Goal: Task Accomplishment & Management: Complete application form

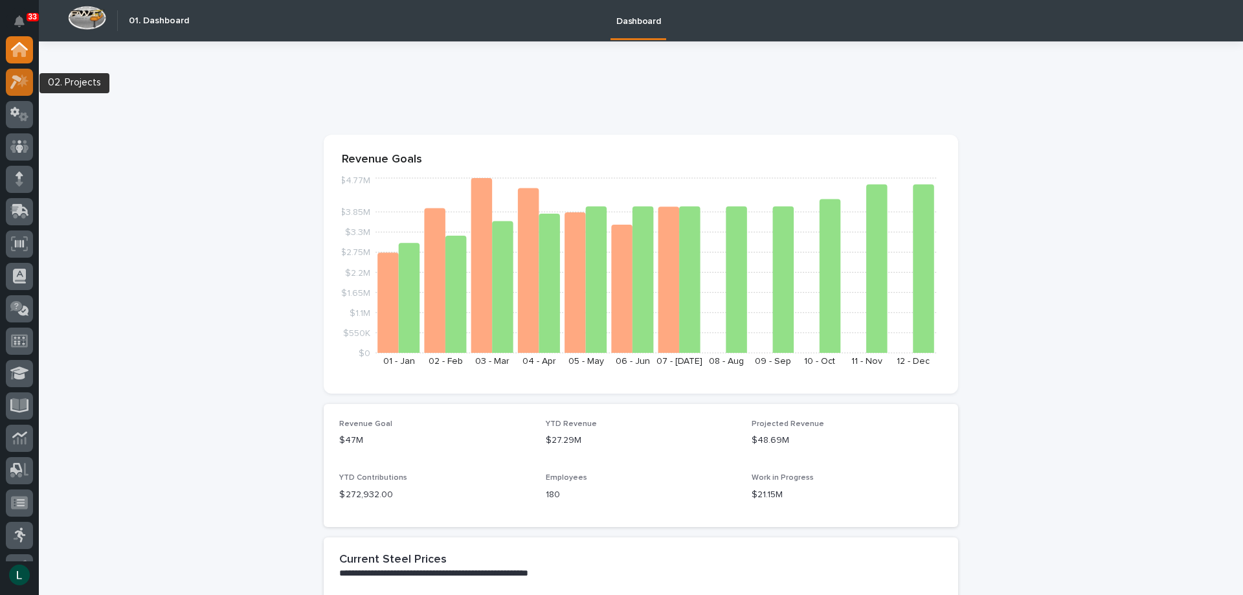
click at [16, 78] on icon at bounding box center [16, 82] width 12 height 14
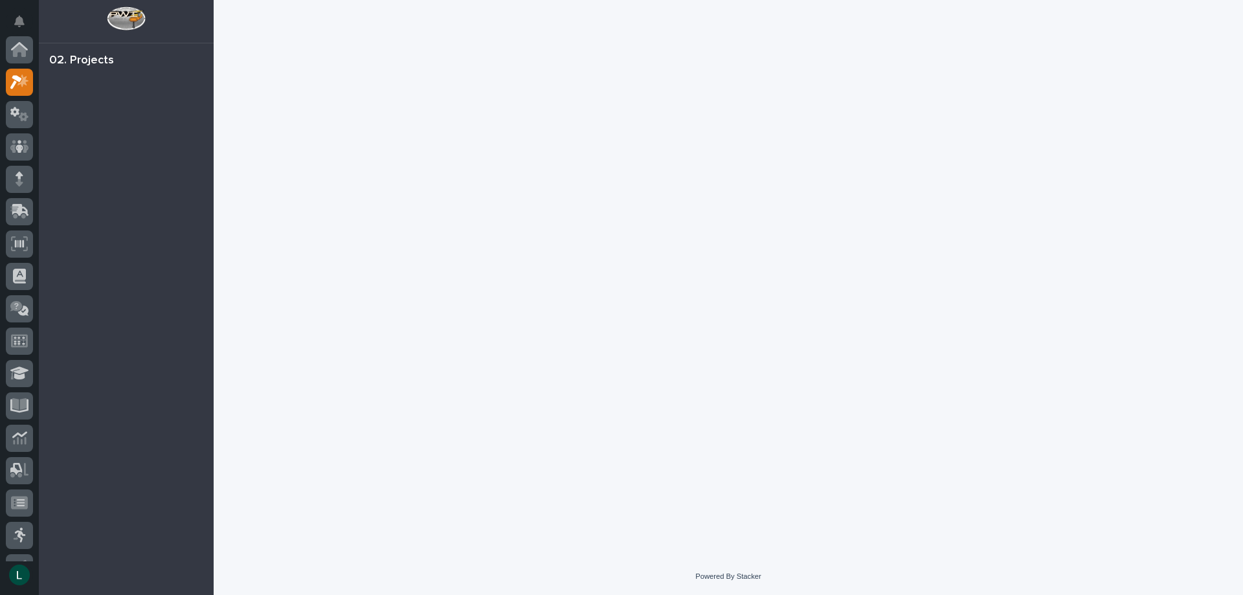
scroll to position [32, 0]
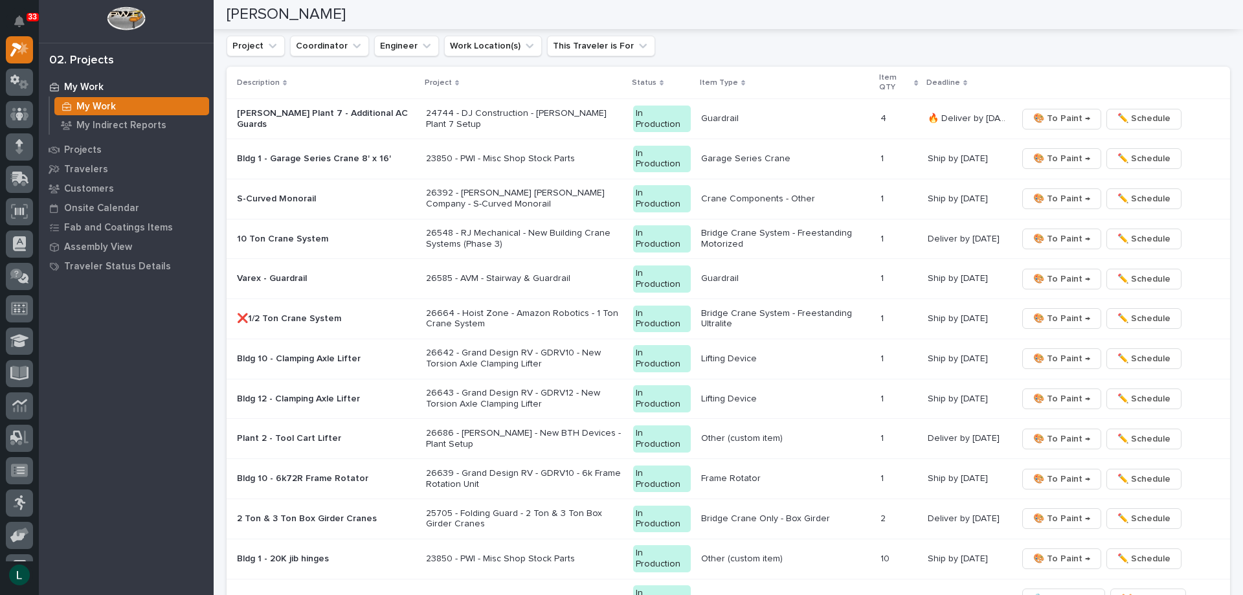
scroll to position [1230, 0]
click at [1051, 317] on span "🎨 To Paint →" at bounding box center [1061, 317] width 57 height 16
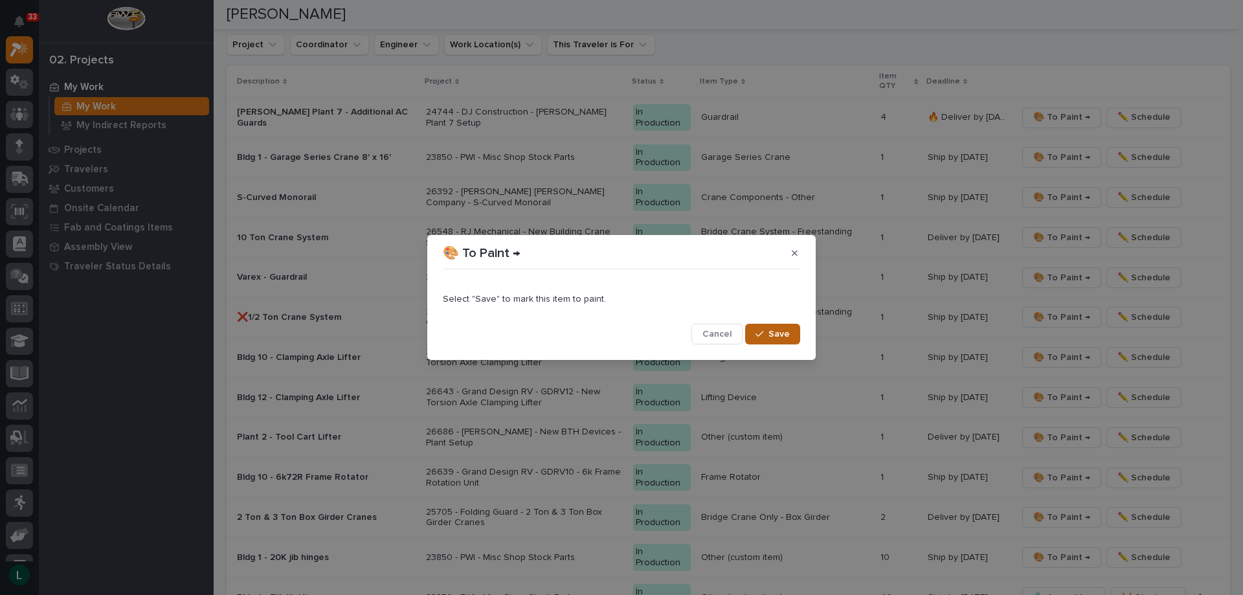
click at [765, 328] on button "Save" at bounding box center [772, 334] width 55 height 21
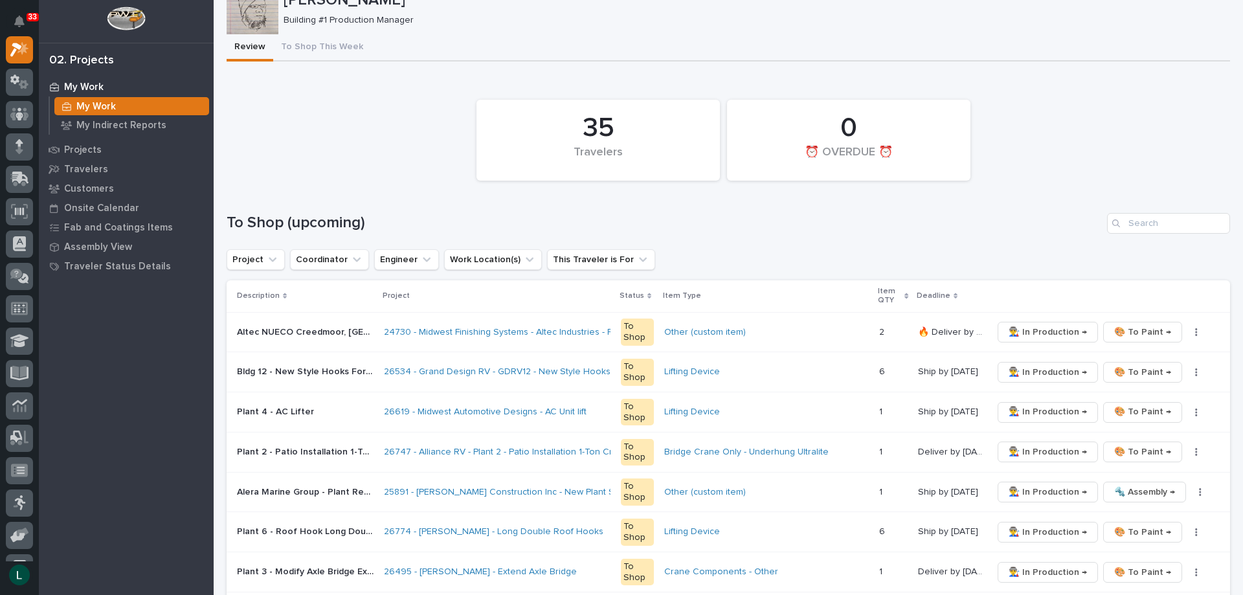
scroll to position [174, 0]
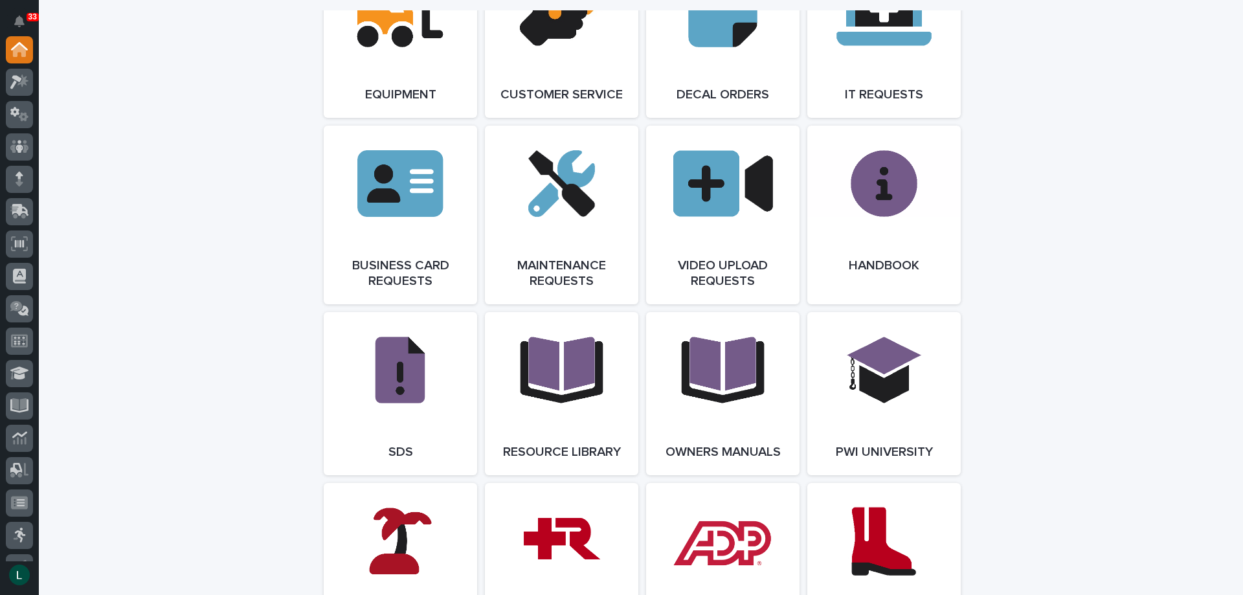
scroll to position [2137, 0]
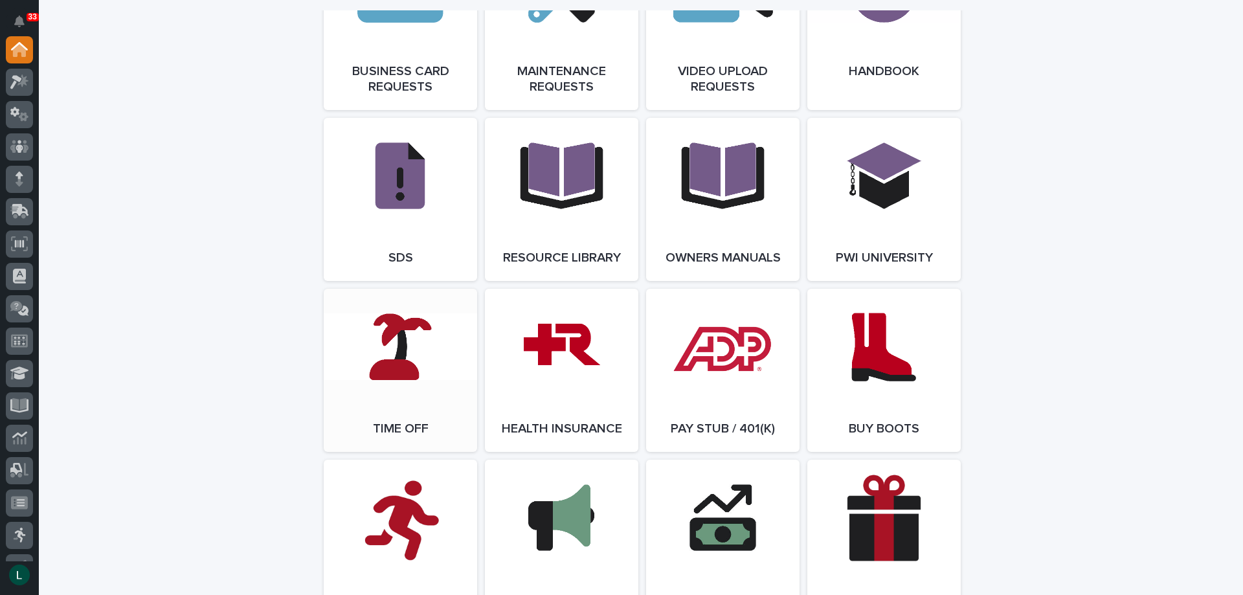
click at [398, 355] on link "Open Link" at bounding box center [400, 370] width 153 height 163
click at [23, 78] on icon at bounding box center [22, 80] width 11 height 13
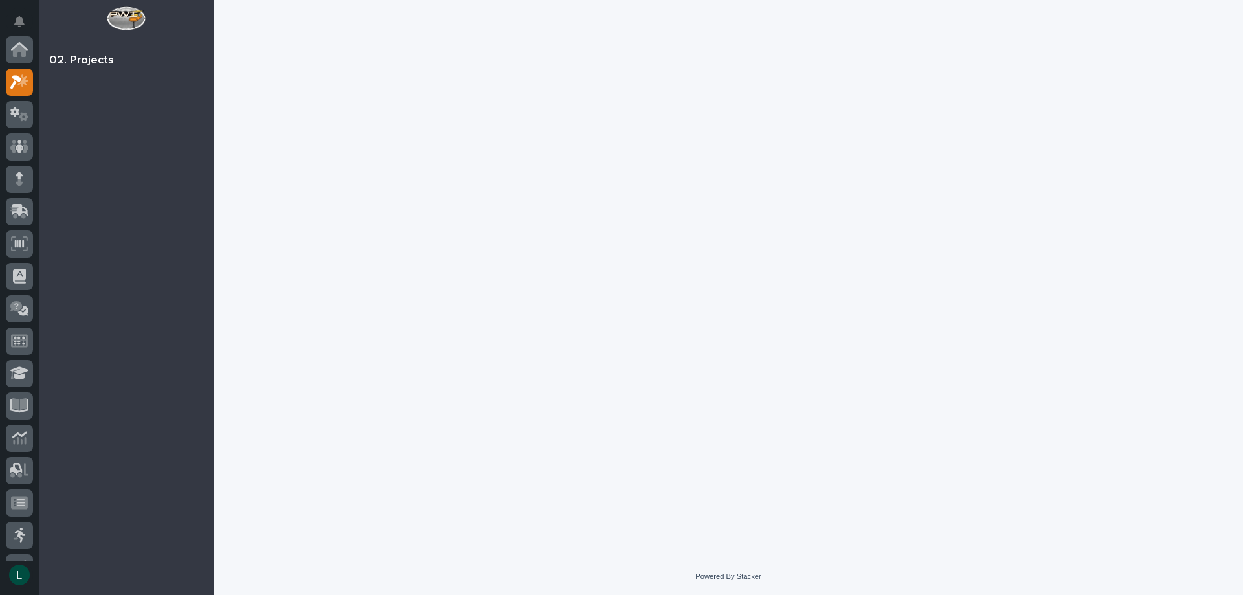
scroll to position [32, 0]
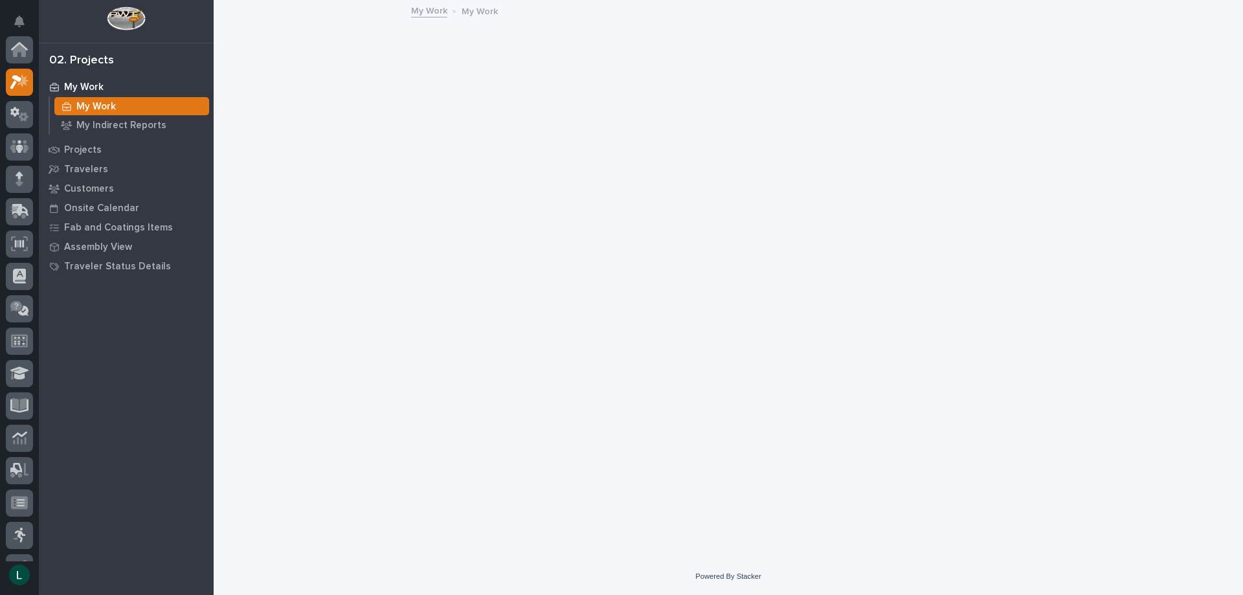
scroll to position [32, 0]
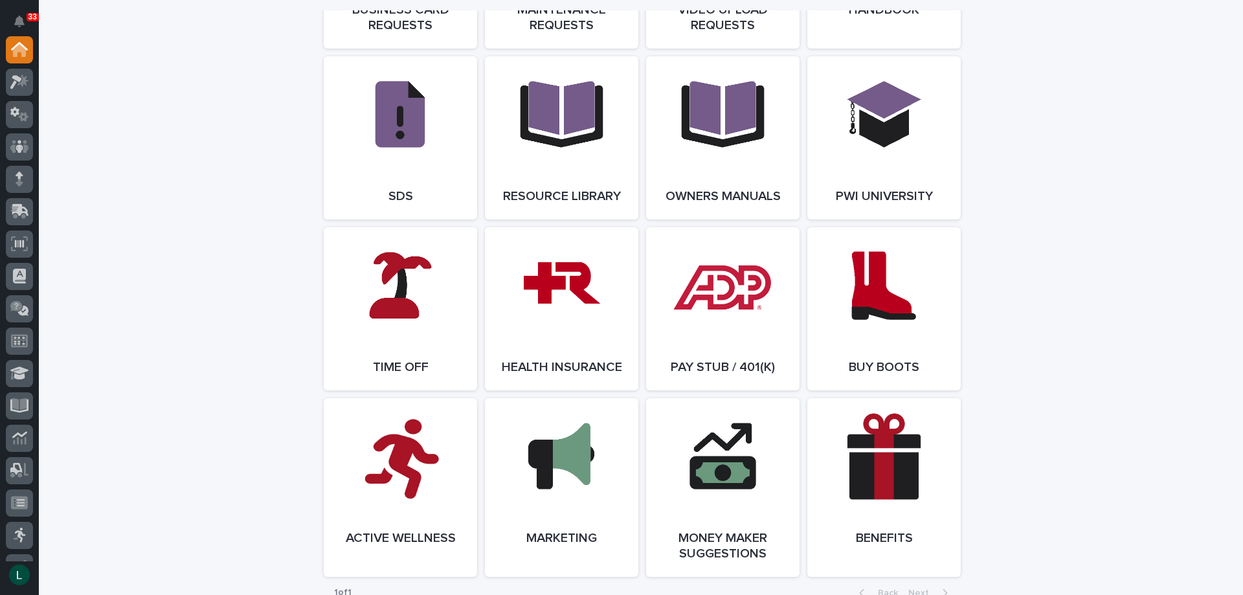
scroll to position [2201, 0]
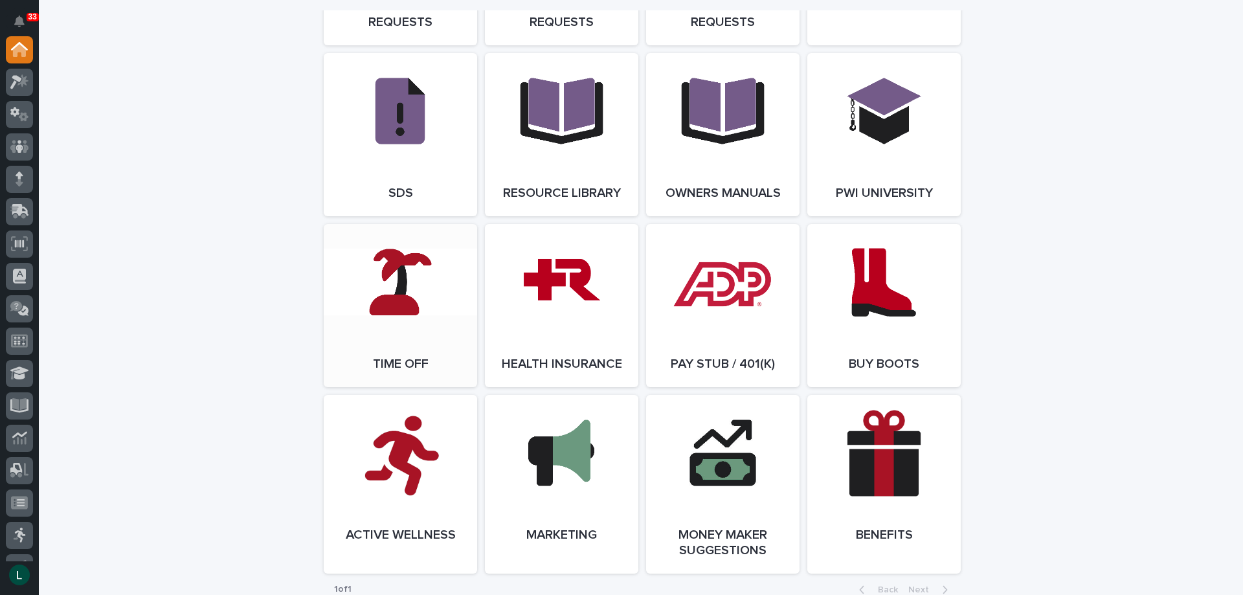
click at [406, 318] on link "Open Link" at bounding box center [400, 305] width 153 height 163
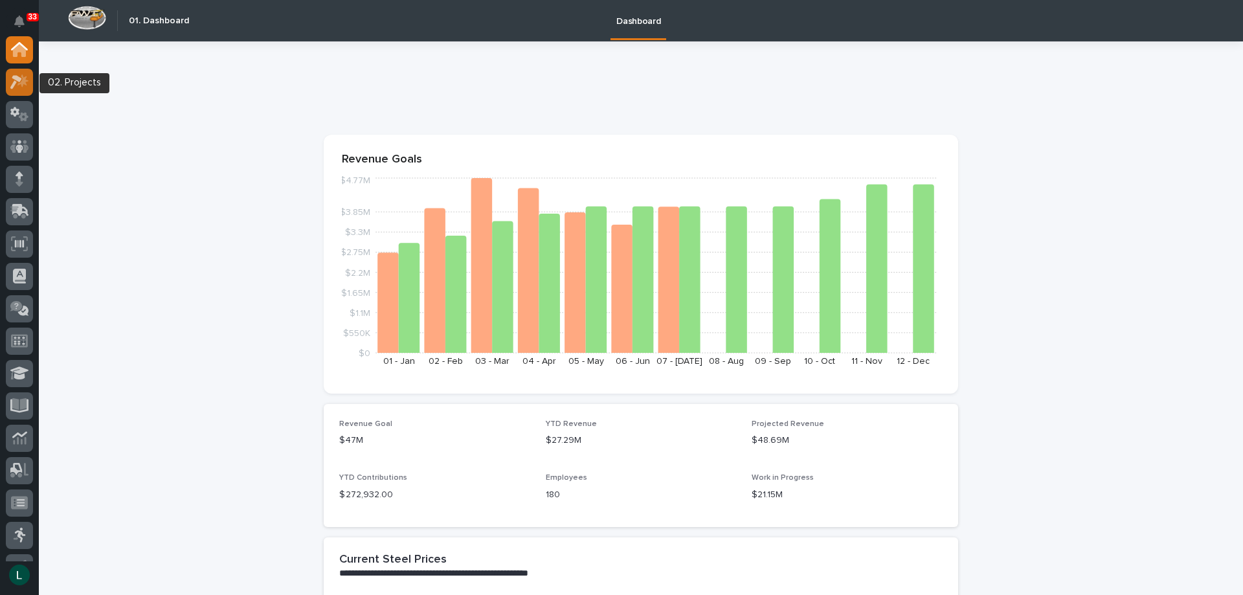
click at [26, 82] on icon at bounding box center [22, 80] width 11 height 13
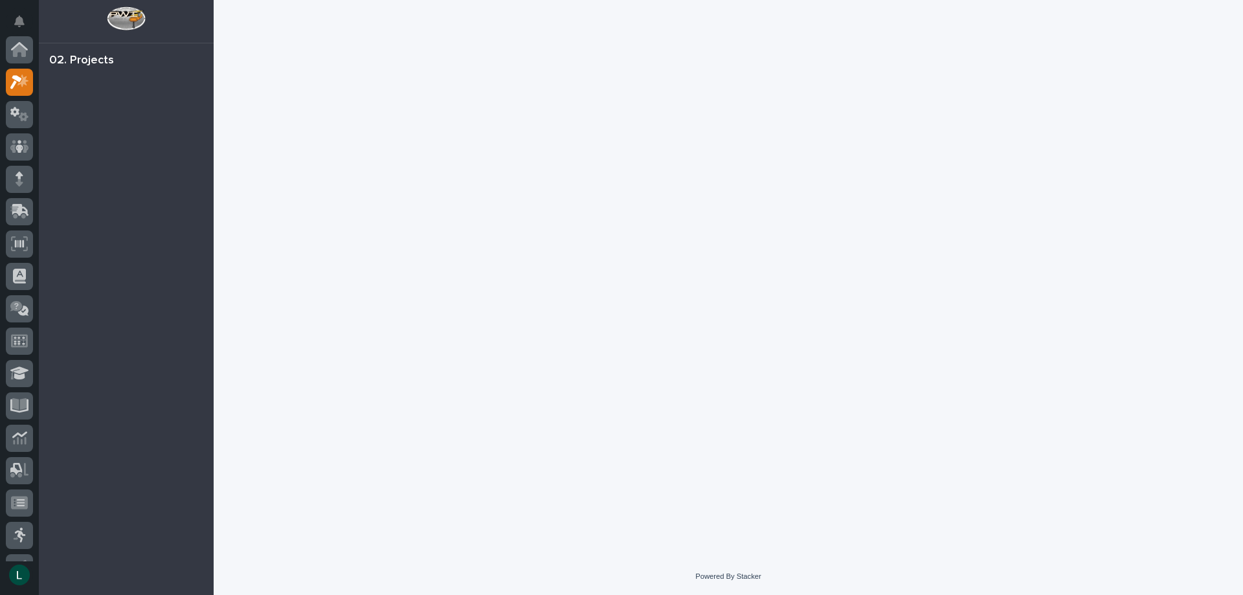
scroll to position [32, 0]
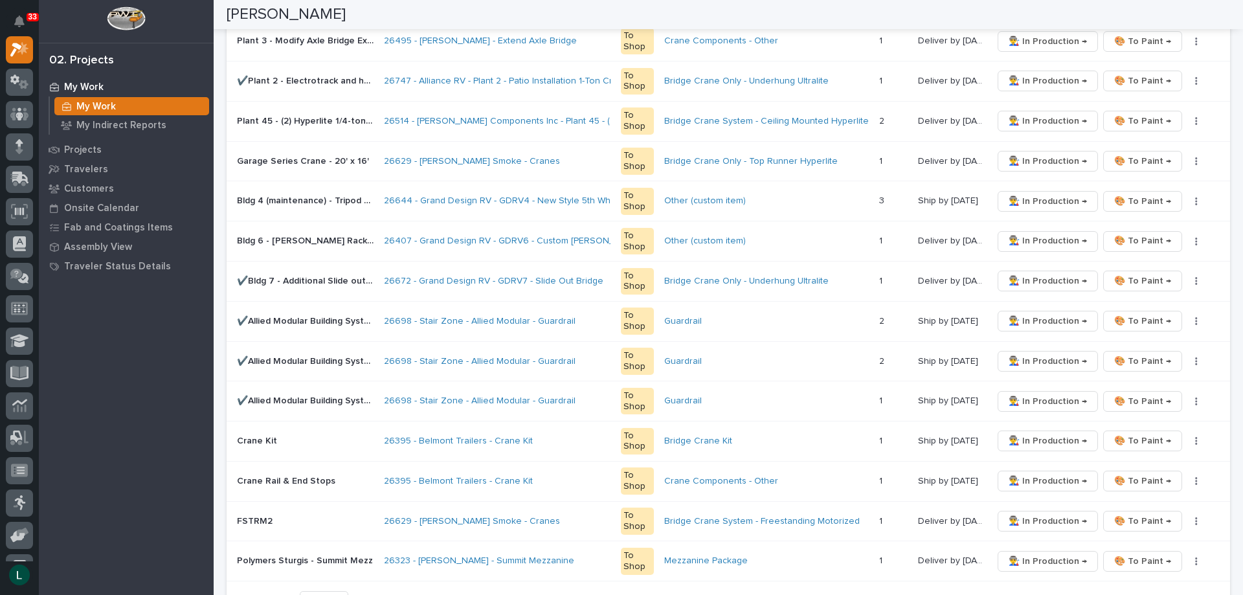
scroll to position [583, 0]
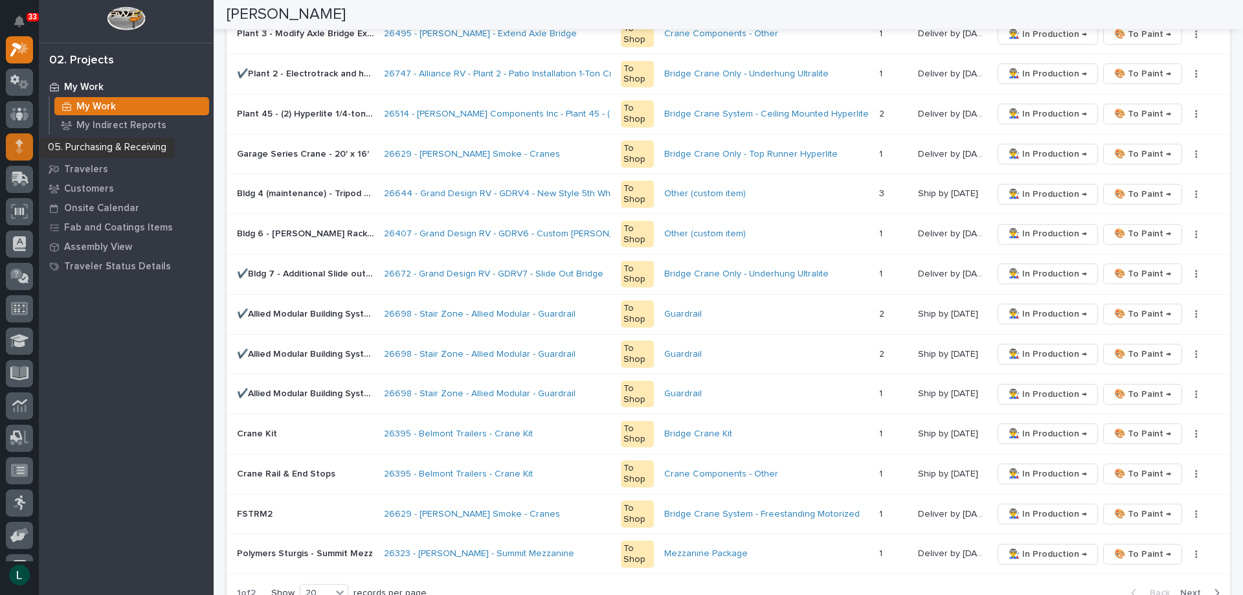
click at [20, 146] on icon at bounding box center [20, 146] width 8 height 15
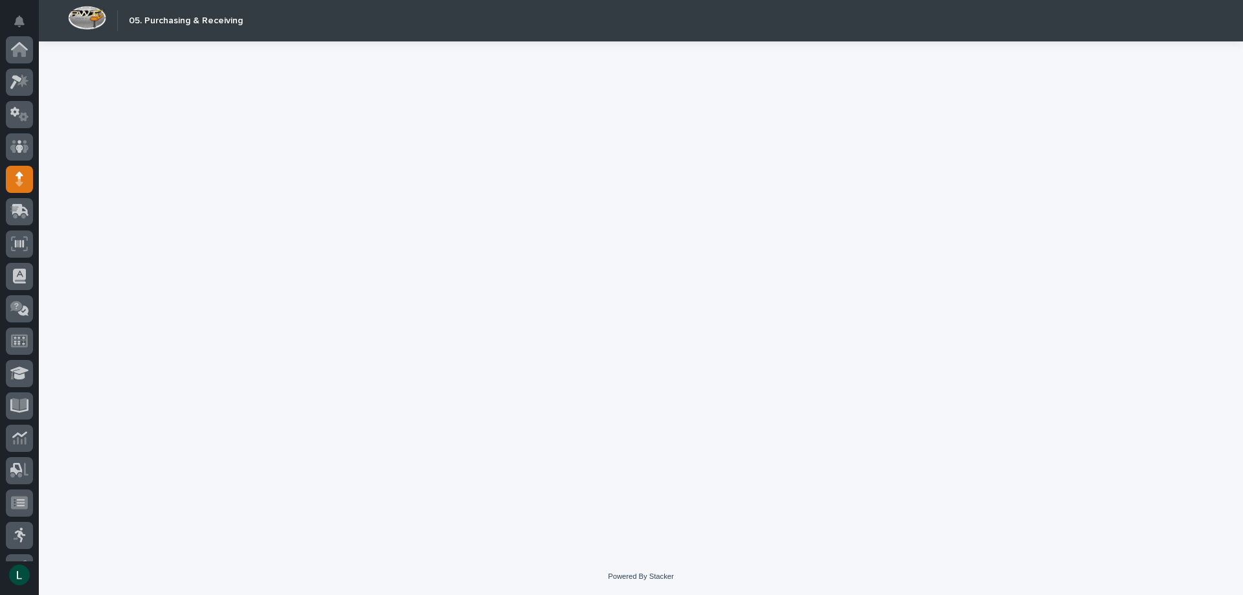
scroll to position [122, 0]
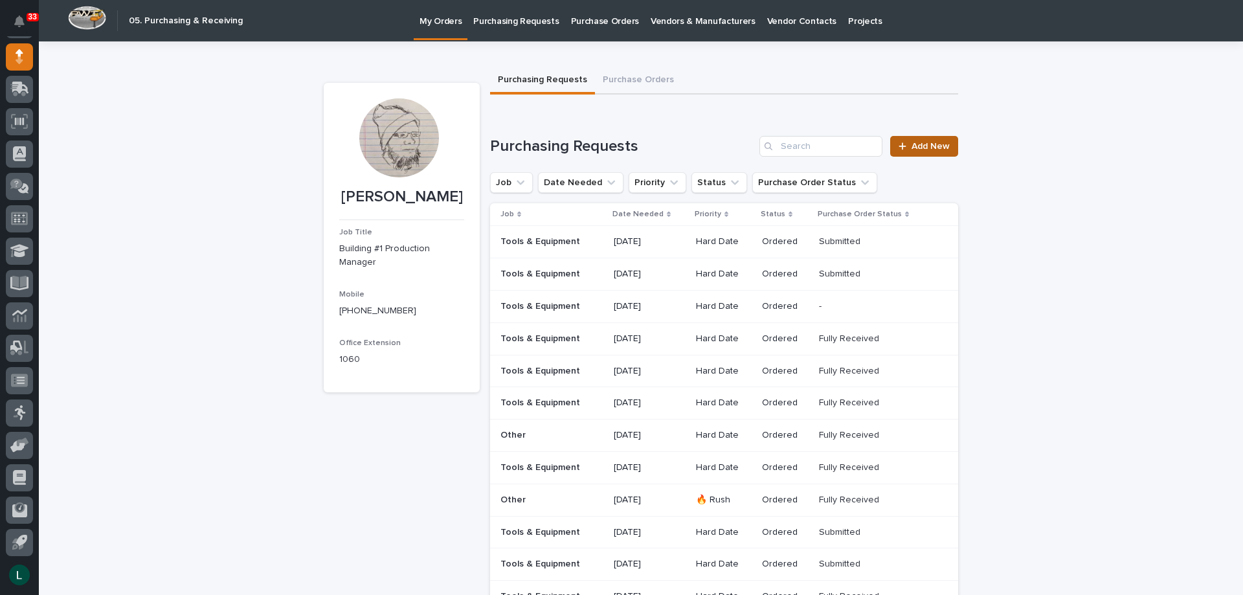
click at [919, 144] on span "Add New" at bounding box center [931, 146] width 38 height 9
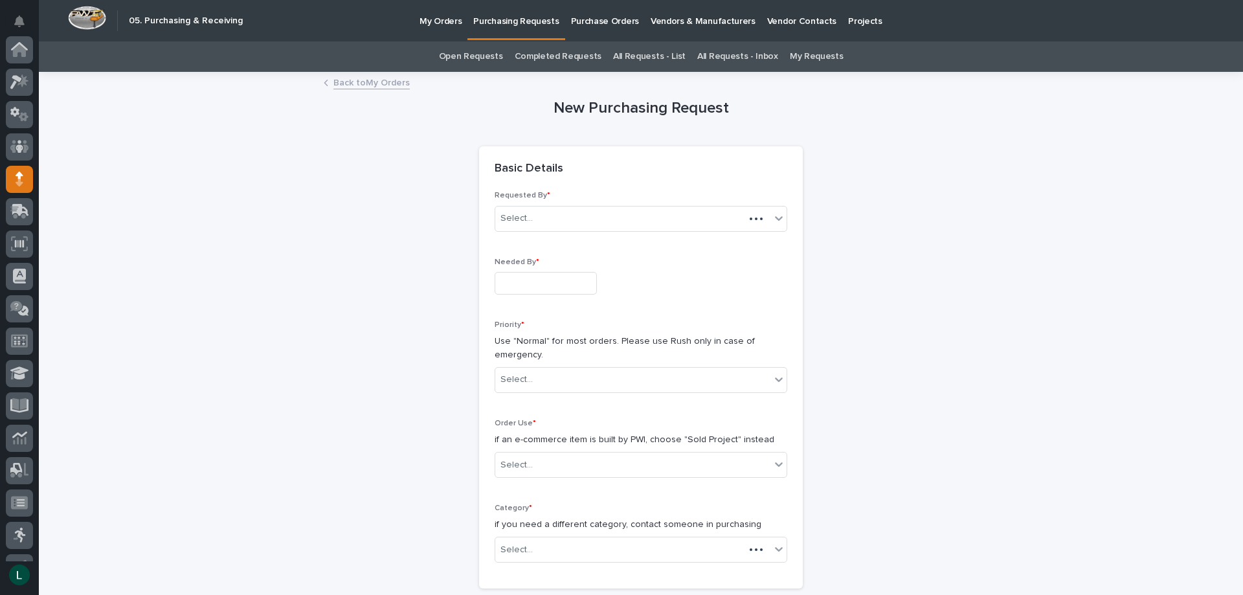
scroll to position [122, 0]
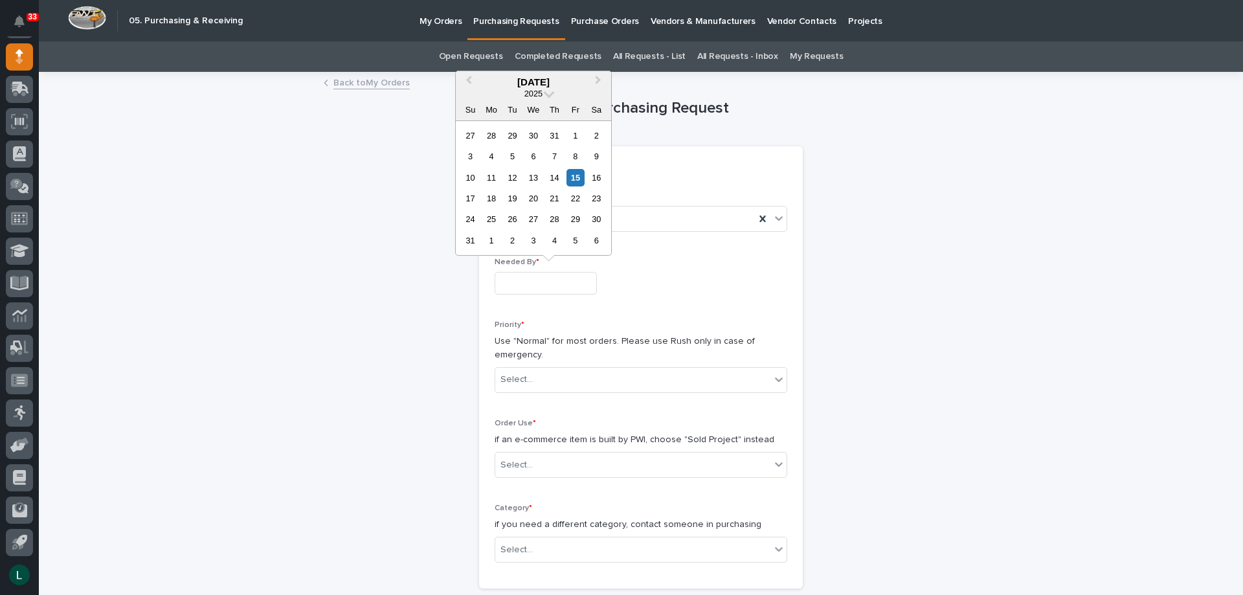
click at [568, 285] on input "text" at bounding box center [546, 283] width 102 height 23
click at [576, 195] on div "22" at bounding box center [575, 198] width 17 height 17
type input "**********"
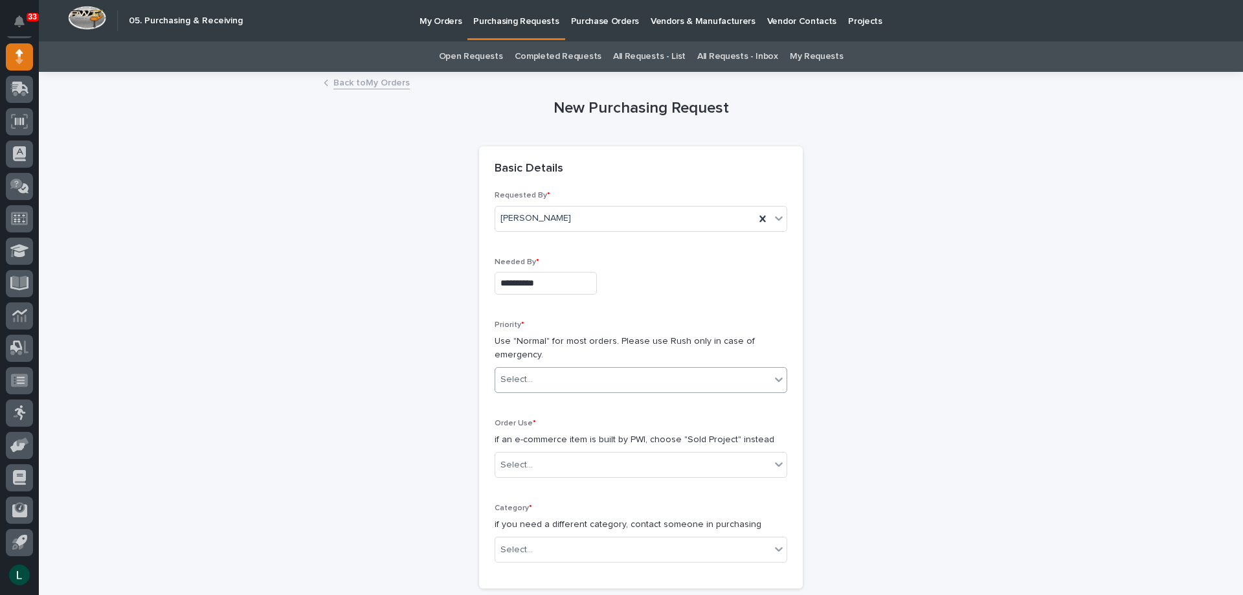
click at [695, 370] on div "Select..." at bounding box center [632, 379] width 275 height 21
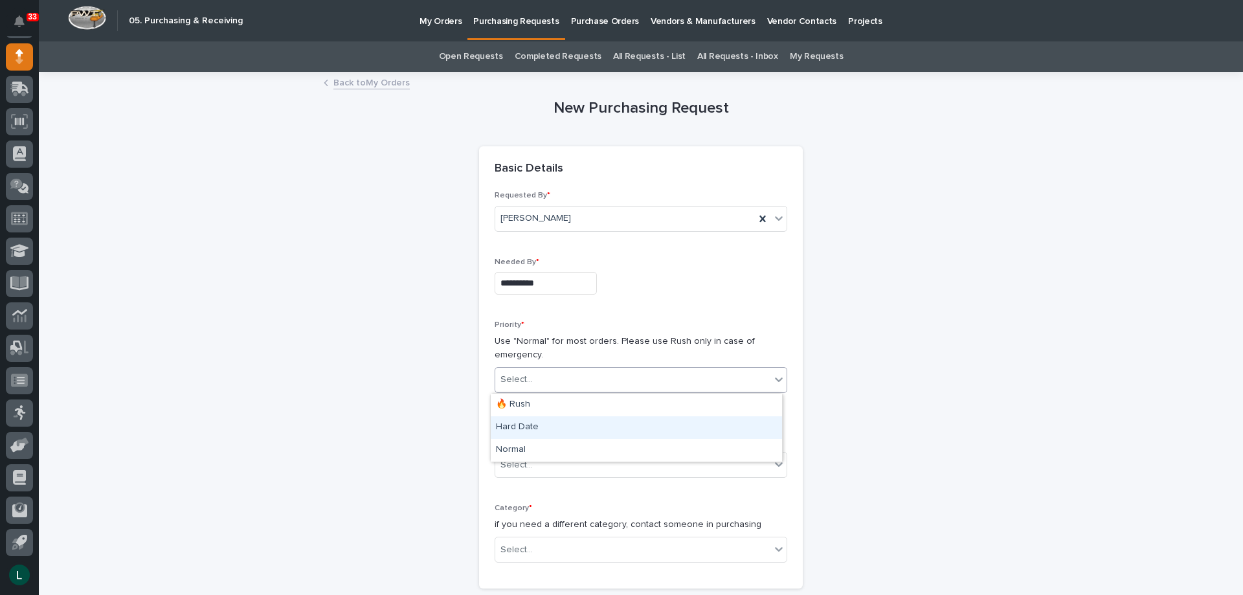
click at [643, 420] on div "Hard Date" at bounding box center [636, 427] width 291 height 23
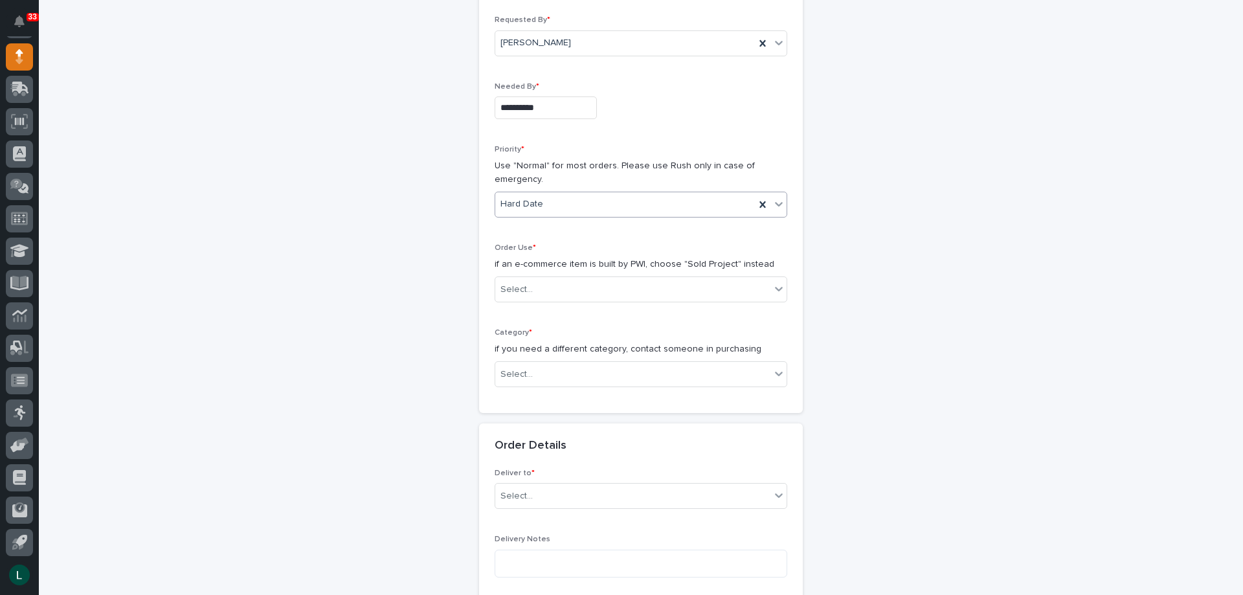
scroll to position [194, 0]
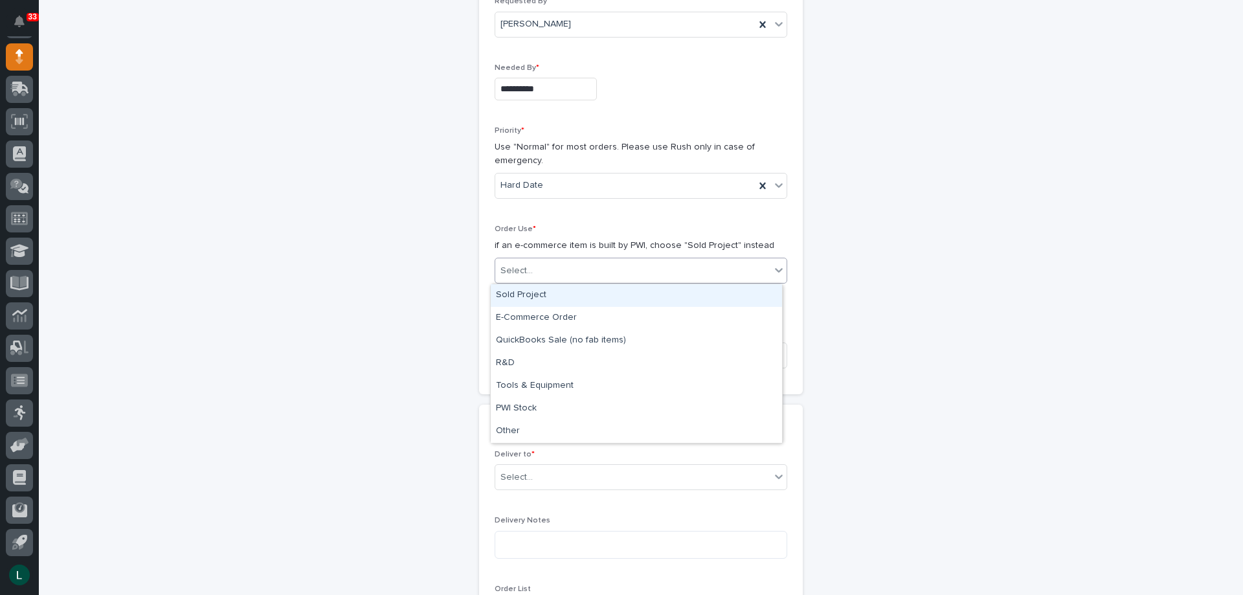
click at [714, 260] on div "Select..." at bounding box center [632, 270] width 275 height 21
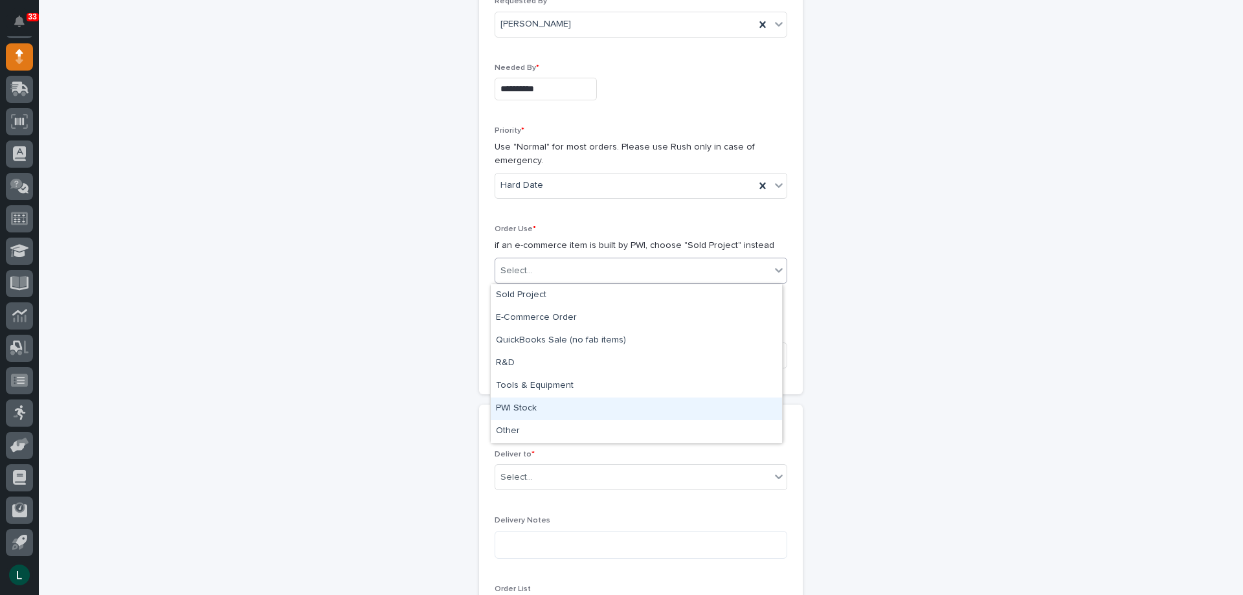
click at [640, 399] on div "PWI Stock" at bounding box center [636, 409] width 291 height 23
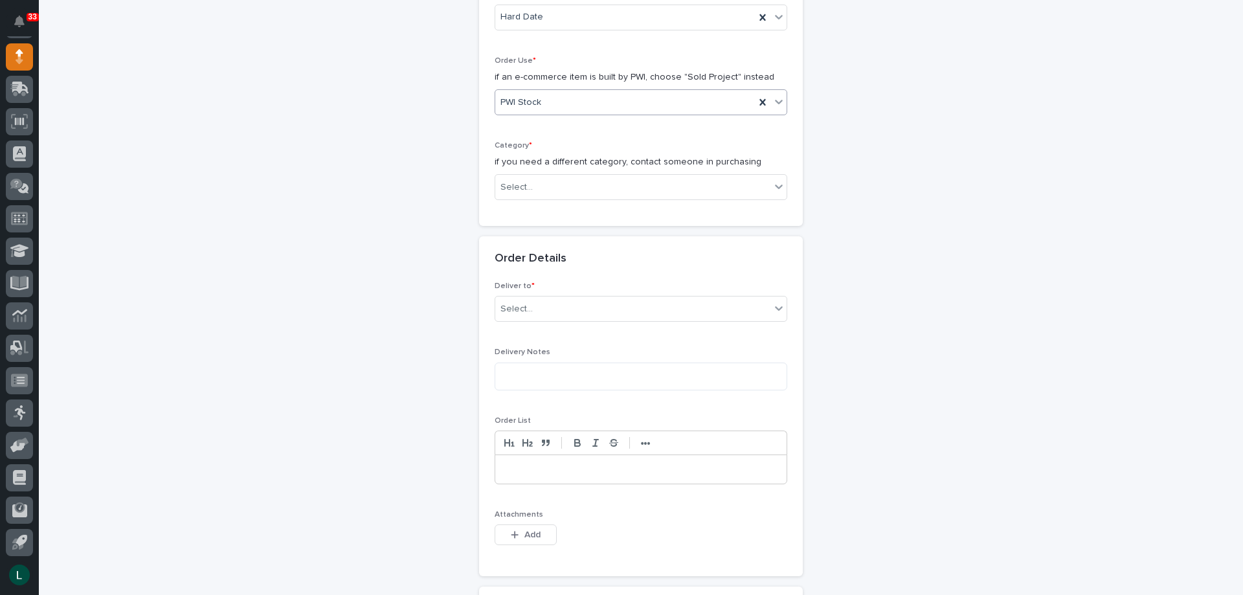
scroll to position [324, 0]
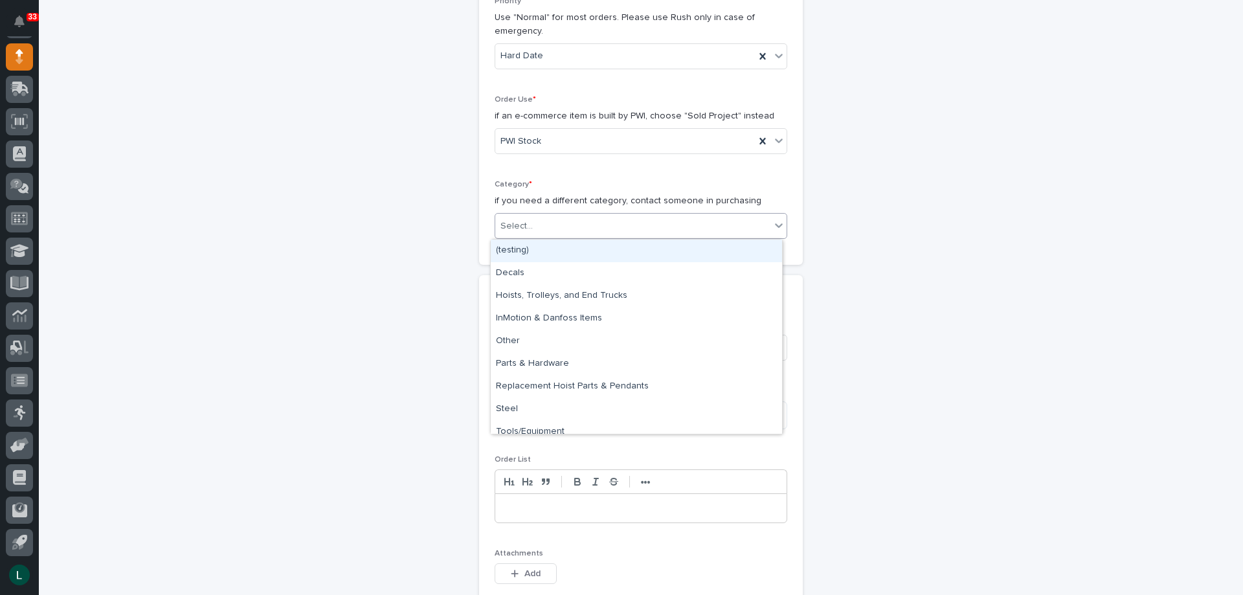
click at [726, 220] on div "Select..." at bounding box center [632, 226] width 275 height 21
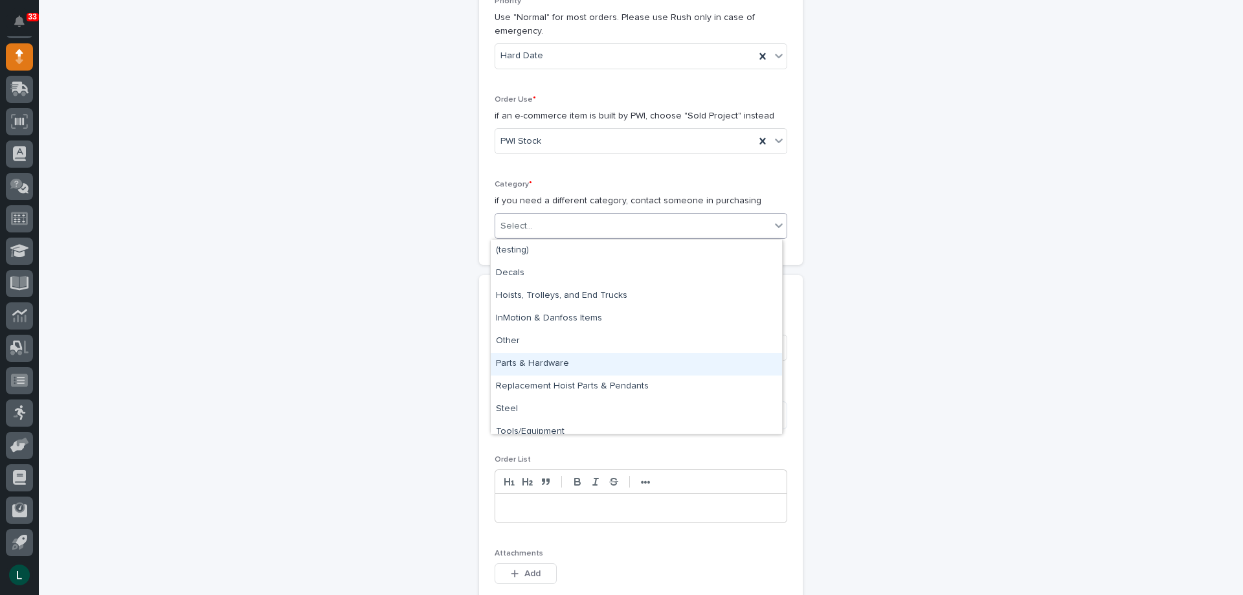
click at [616, 356] on div "Parts & Hardware" at bounding box center [636, 364] width 291 height 23
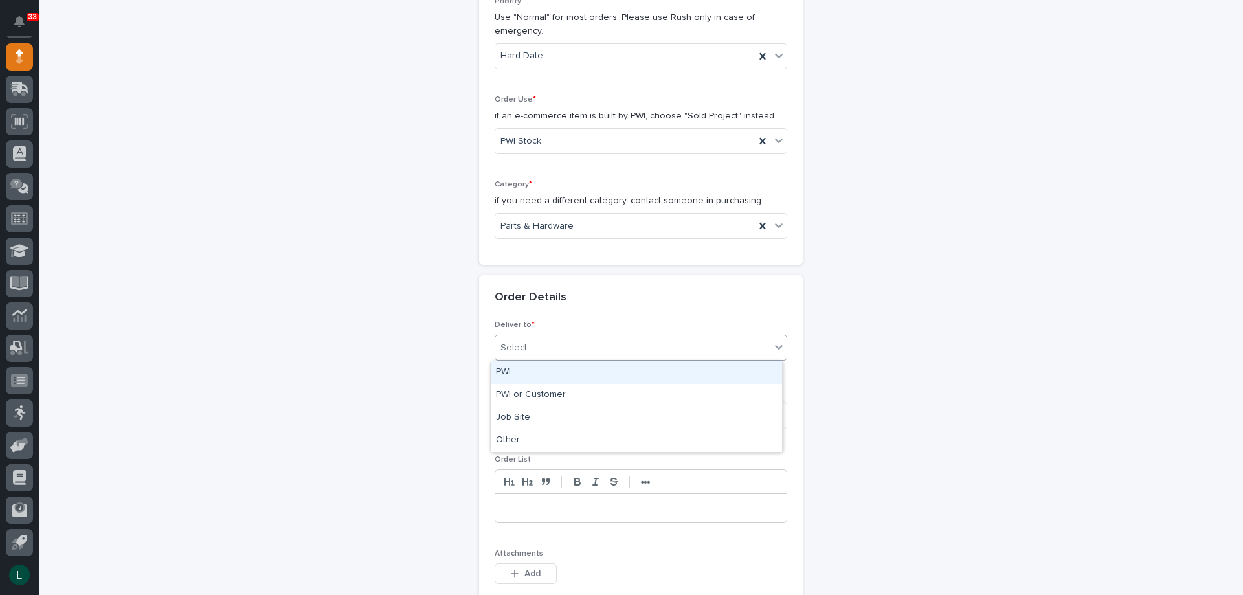
click at [684, 341] on div "Select..." at bounding box center [632, 347] width 275 height 21
drag, startPoint x: 651, startPoint y: 384, endPoint x: 642, endPoint y: 370, distance: 16.9
click at [642, 370] on div "PWI" at bounding box center [636, 372] width 291 height 23
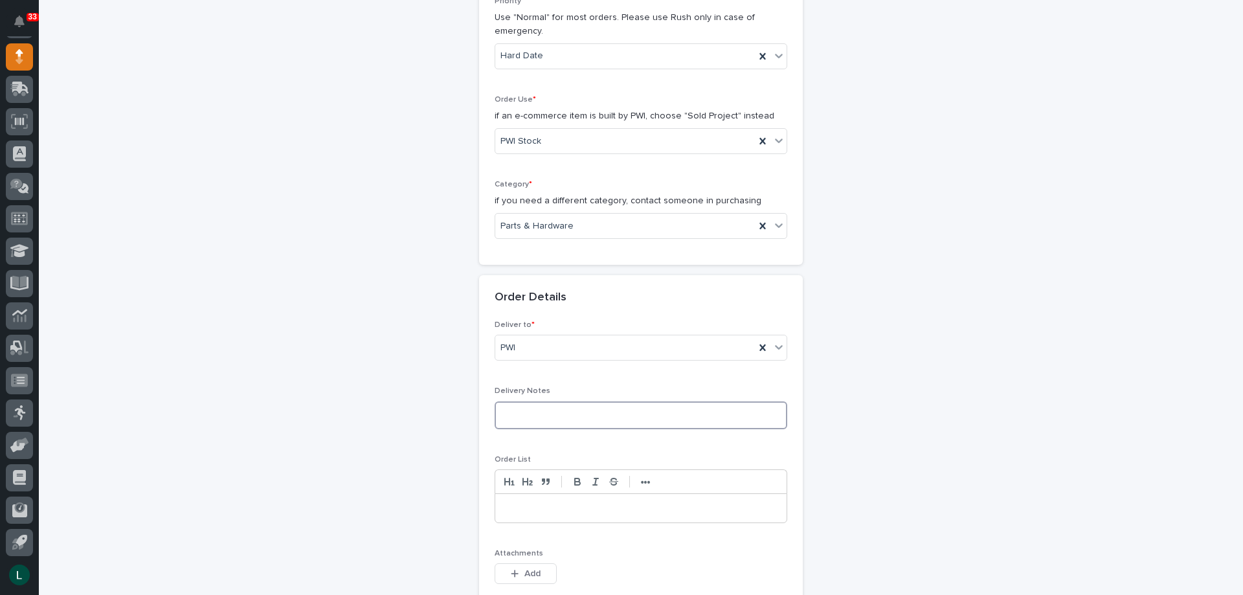
click at [629, 421] on textarea at bounding box center [641, 415] width 293 height 28
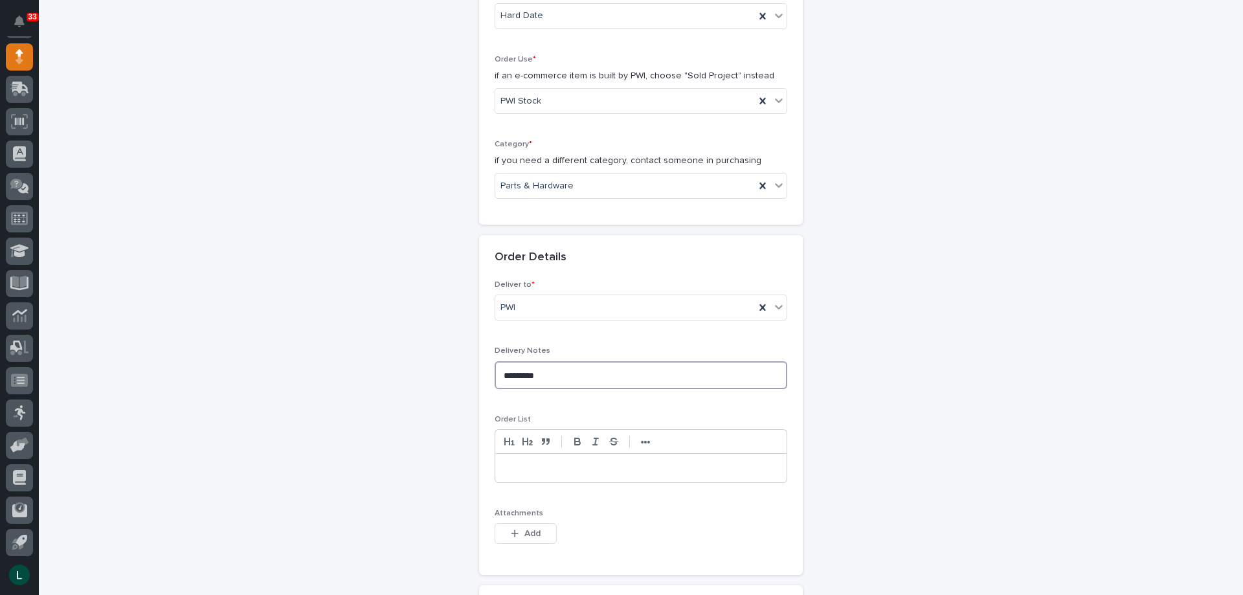
scroll to position [453, 0]
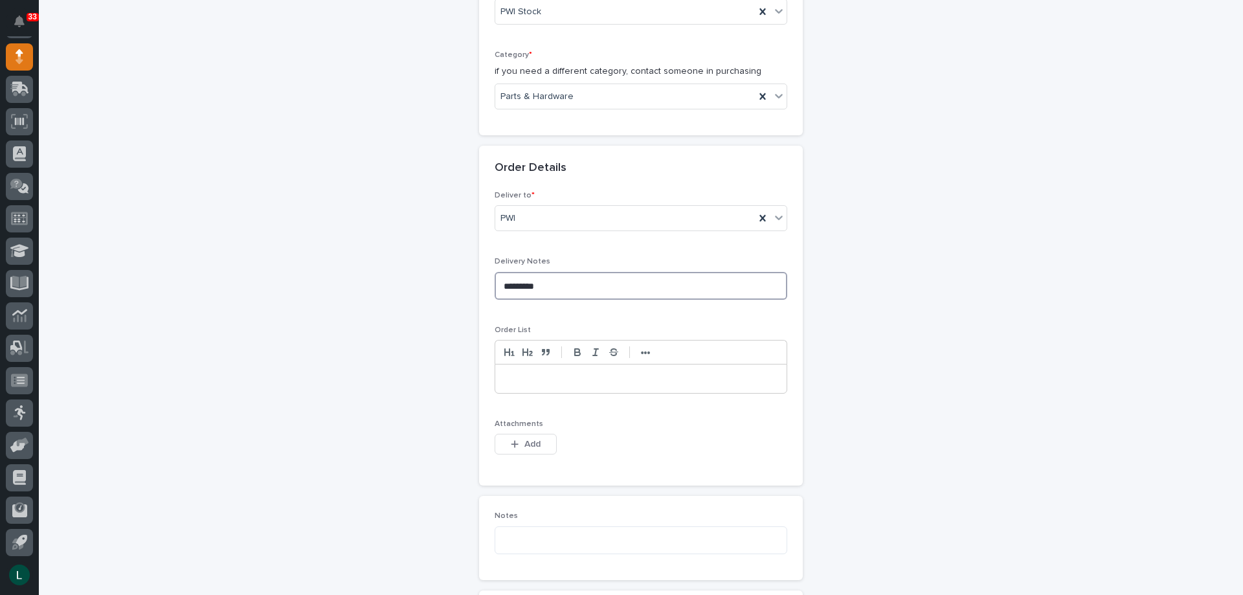
type textarea "*********"
click at [525, 377] on p at bounding box center [641, 378] width 272 height 13
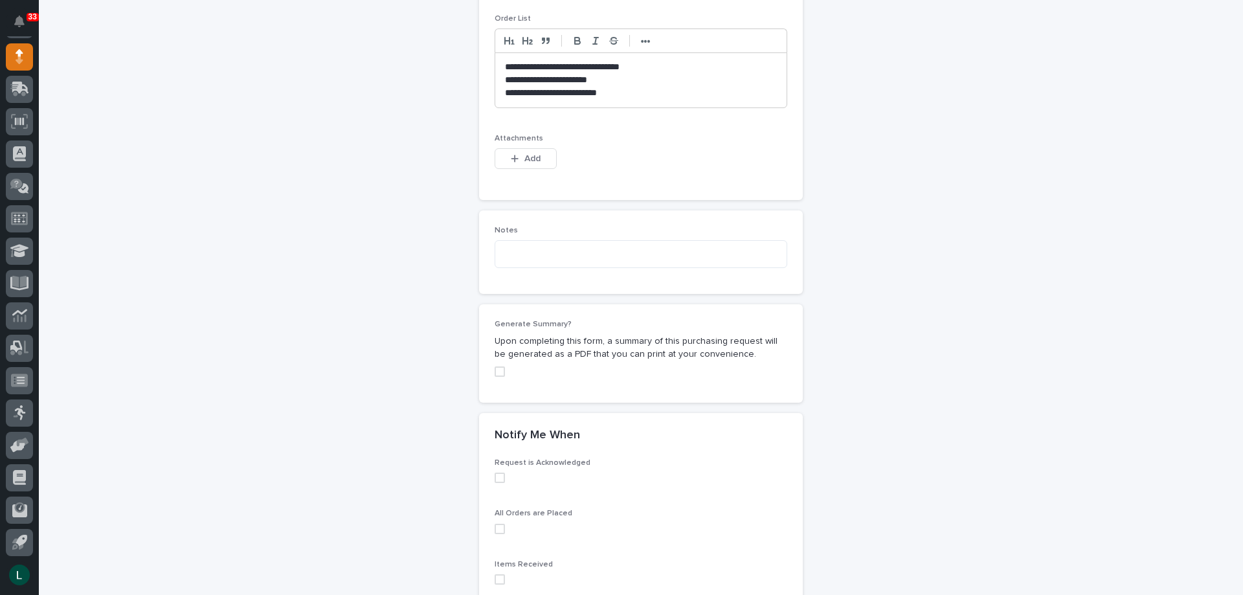
scroll to position [913, 0]
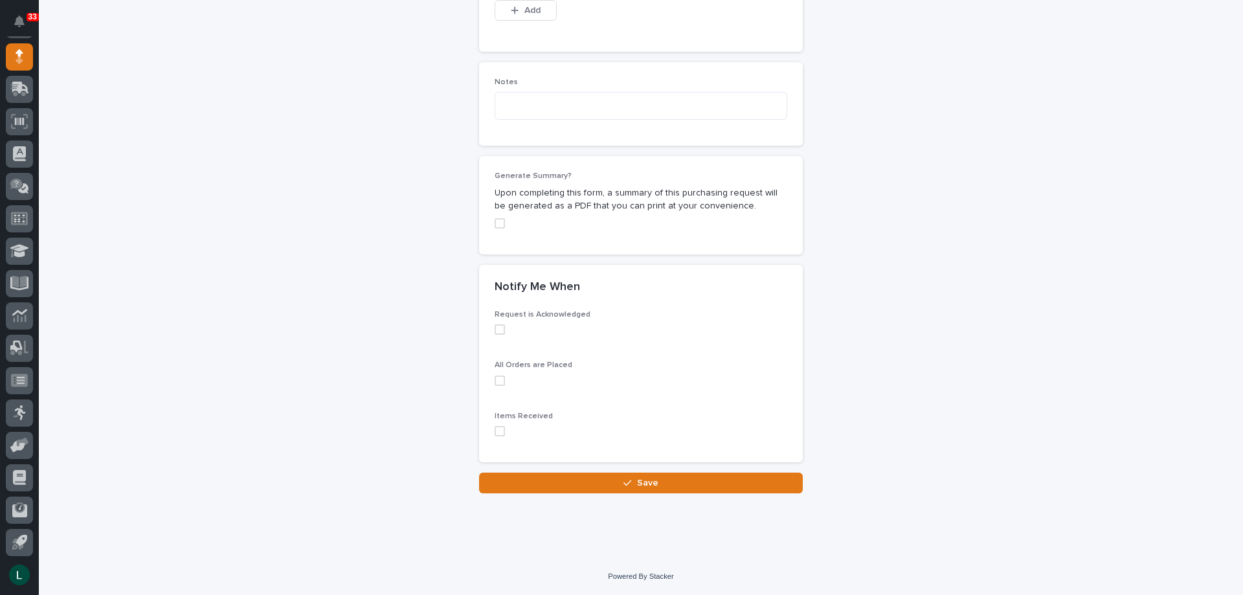
click at [495, 328] on span at bounding box center [500, 329] width 10 height 10
drag, startPoint x: 499, startPoint y: 377, endPoint x: 500, endPoint y: 388, distance: 11.7
click at [500, 384] on label at bounding box center [641, 381] width 293 height 10
drag, startPoint x: 493, startPoint y: 430, endPoint x: 519, endPoint y: 442, distance: 29.3
click at [502, 434] on label at bounding box center [641, 431] width 293 height 10
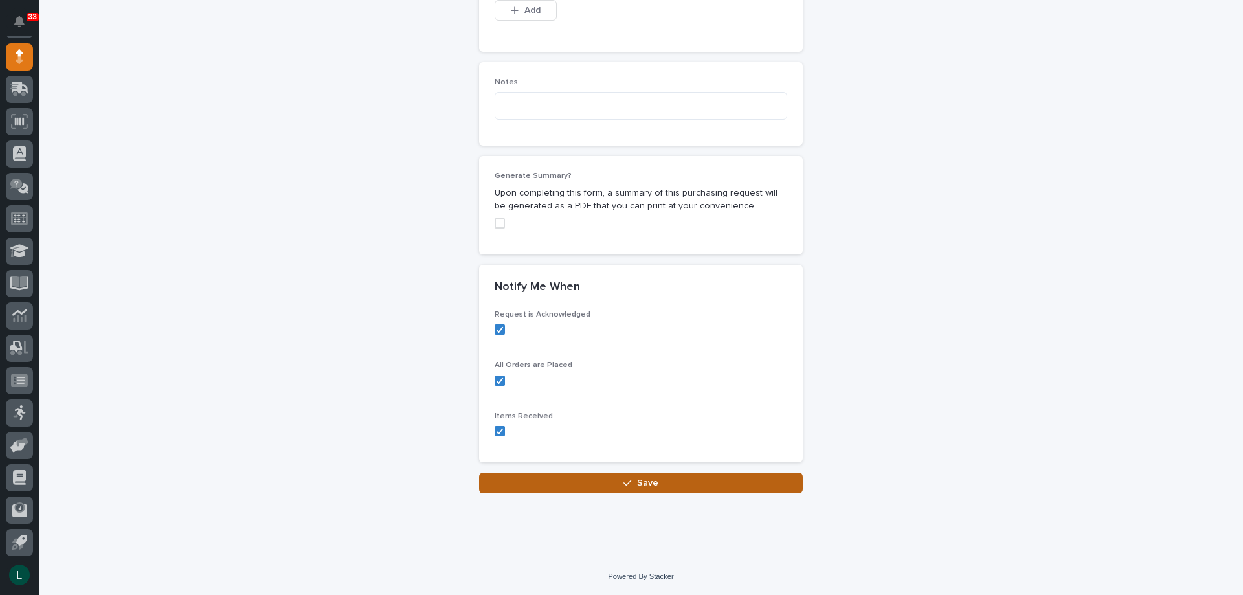
click at [611, 480] on button "Save" at bounding box center [641, 483] width 324 height 21
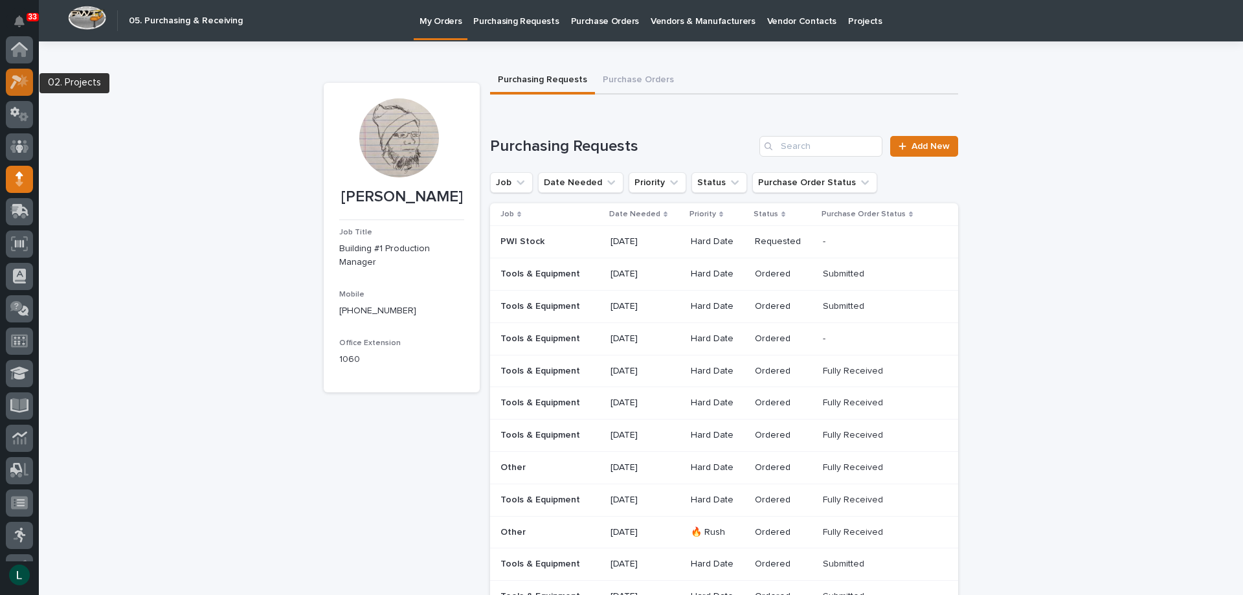
click at [18, 80] on icon at bounding box center [16, 82] width 12 height 14
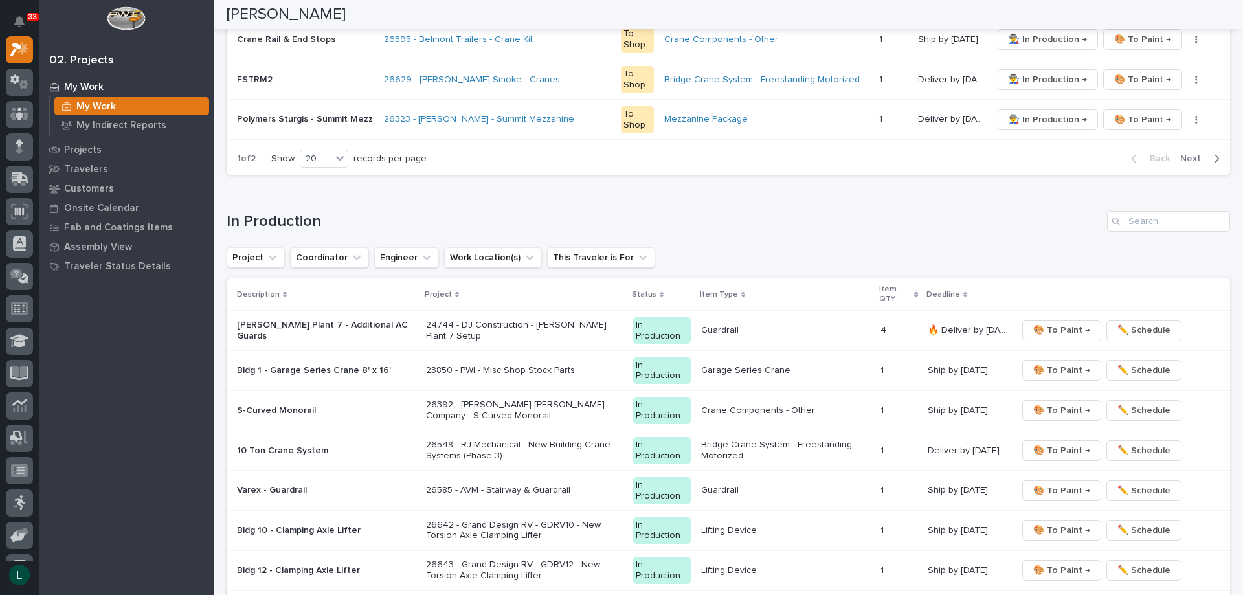
scroll to position [1101, 0]
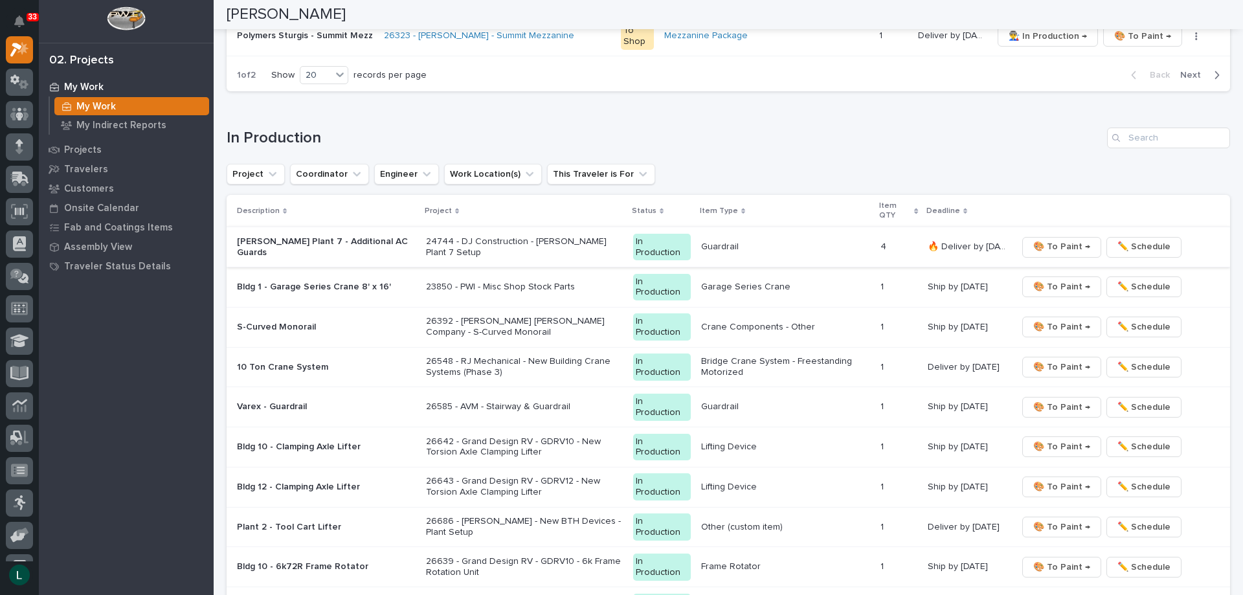
click at [1061, 244] on span "🎨 To Paint →" at bounding box center [1061, 247] width 57 height 16
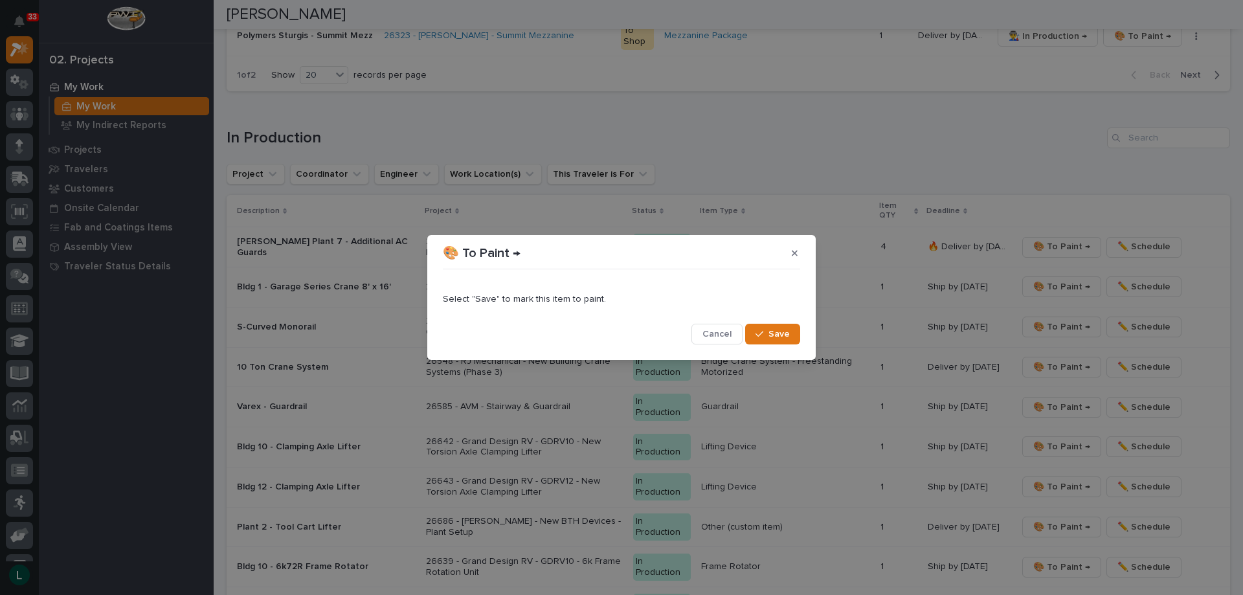
click at [786, 335] on span "Save" at bounding box center [779, 334] width 21 height 12
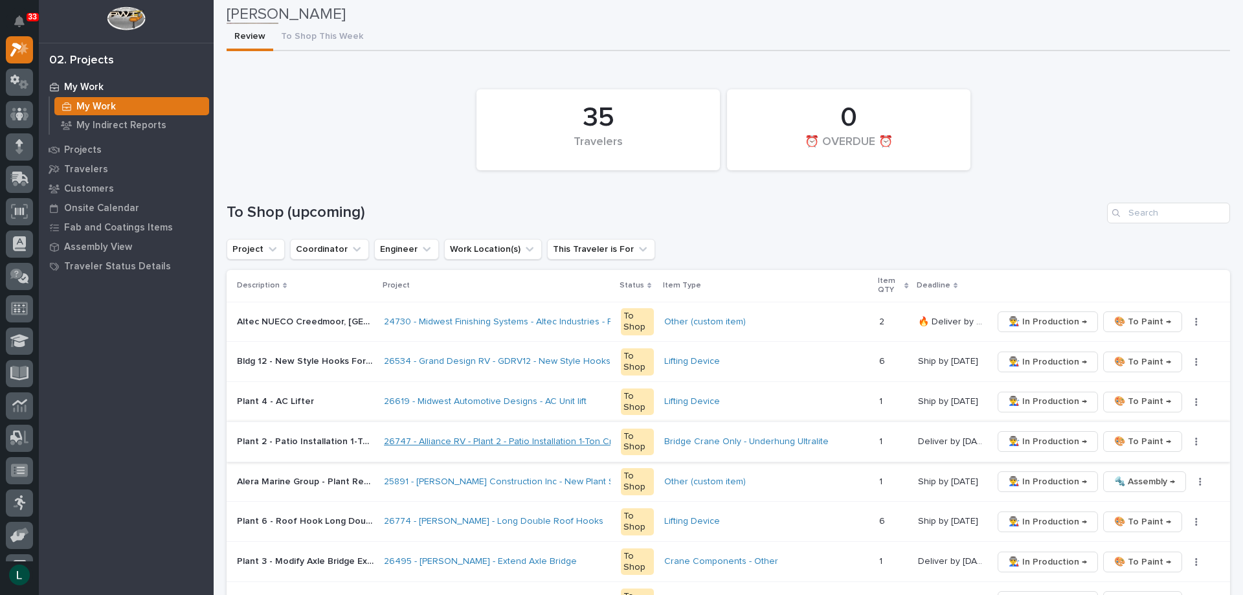
scroll to position [45, 0]
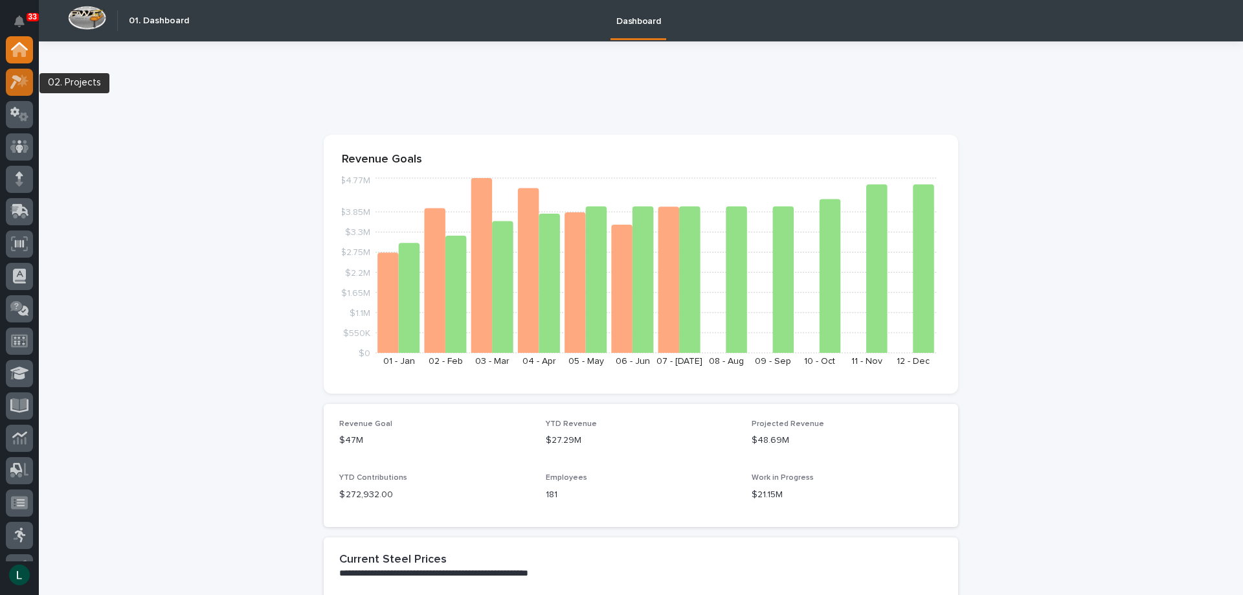
click at [25, 80] on icon at bounding box center [22, 80] width 11 height 13
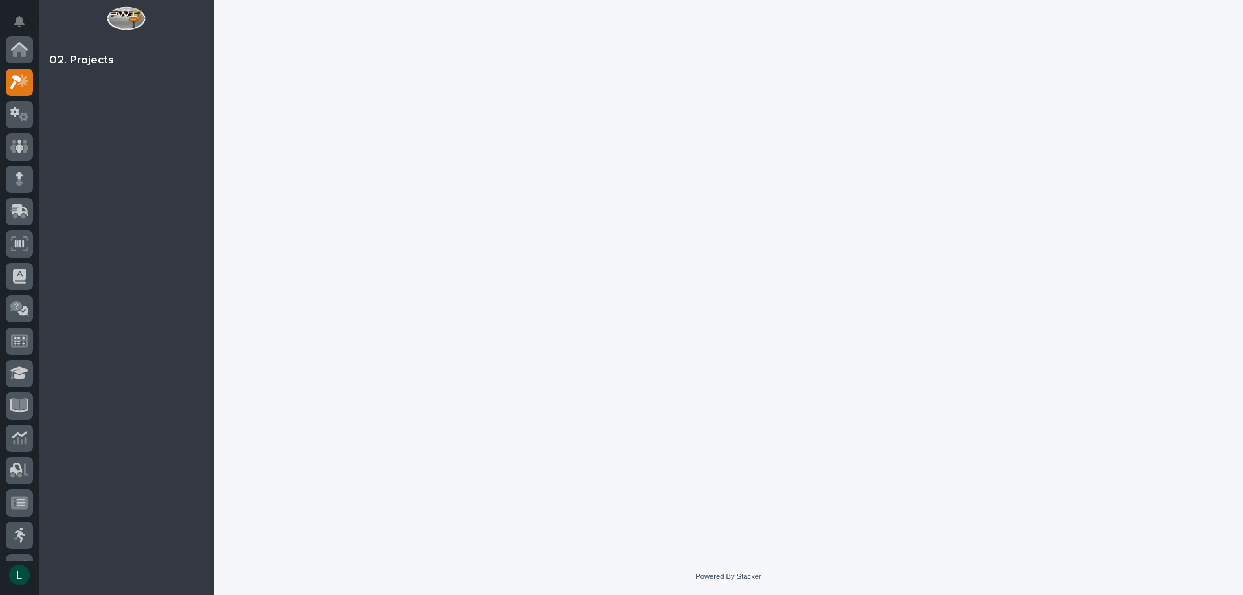
scroll to position [32, 0]
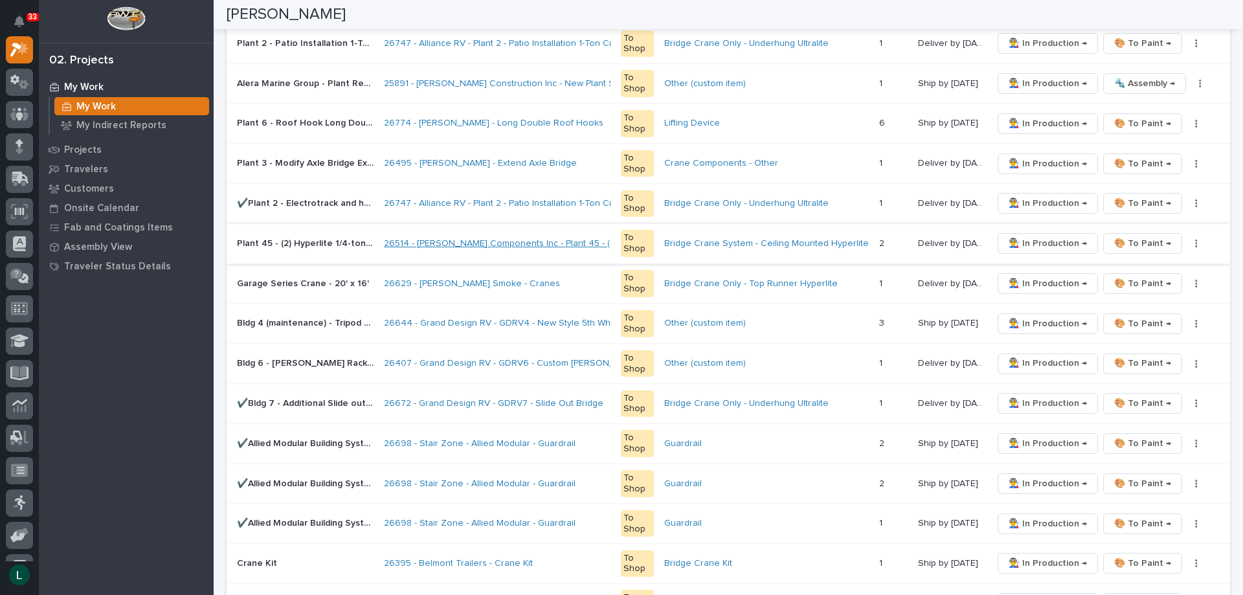
scroll to position [518, 0]
